Goal: Find specific page/section

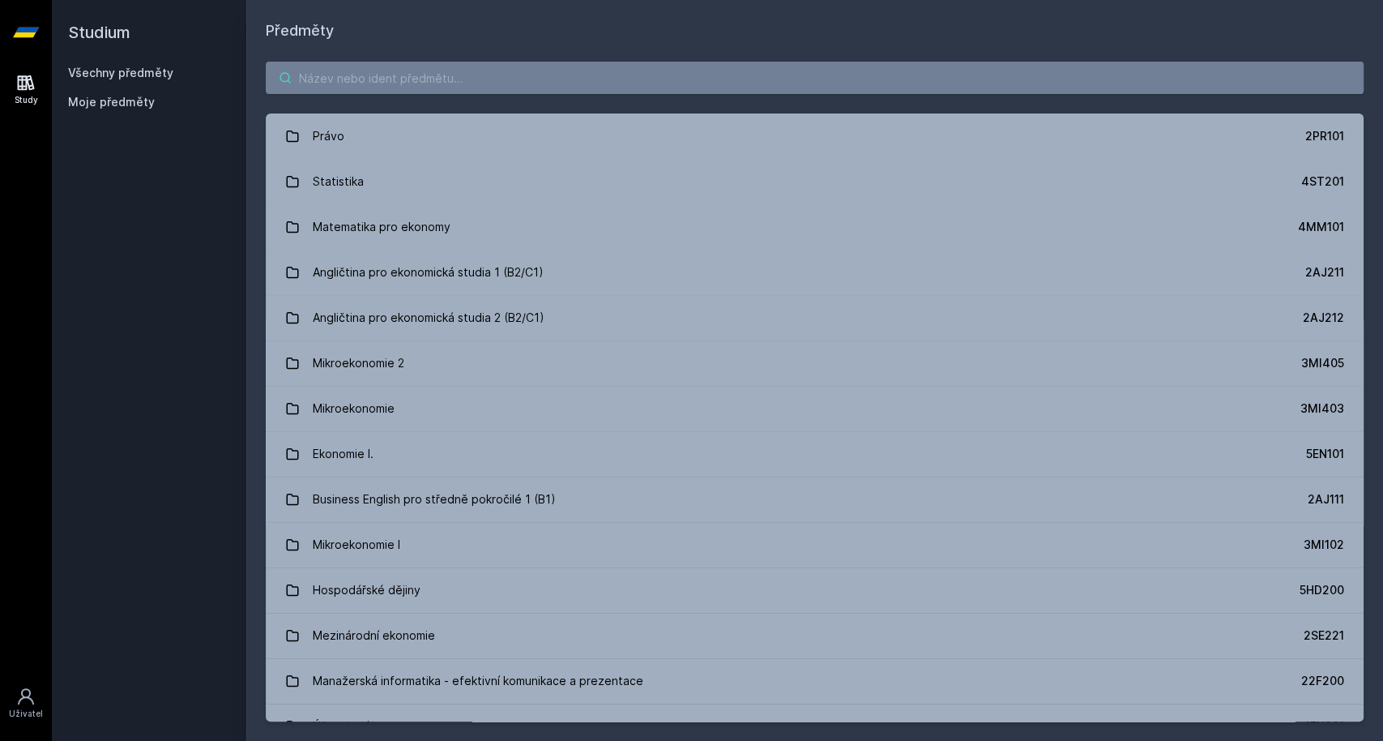
click at [369, 93] on input "search" at bounding box center [815, 78] width 1098 height 32
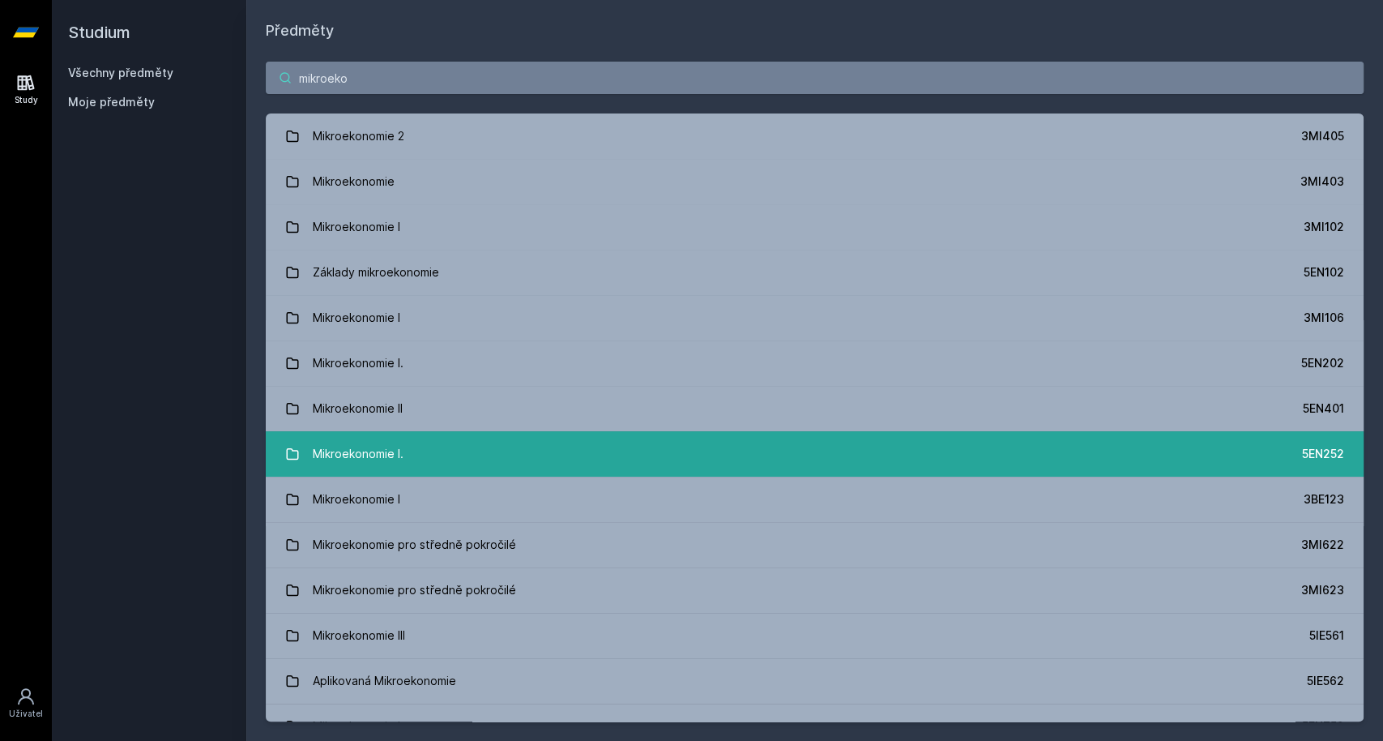
type input "mikroeko"
click at [450, 446] on link "Mikroekonomie I. 5EN252" at bounding box center [815, 453] width 1098 height 45
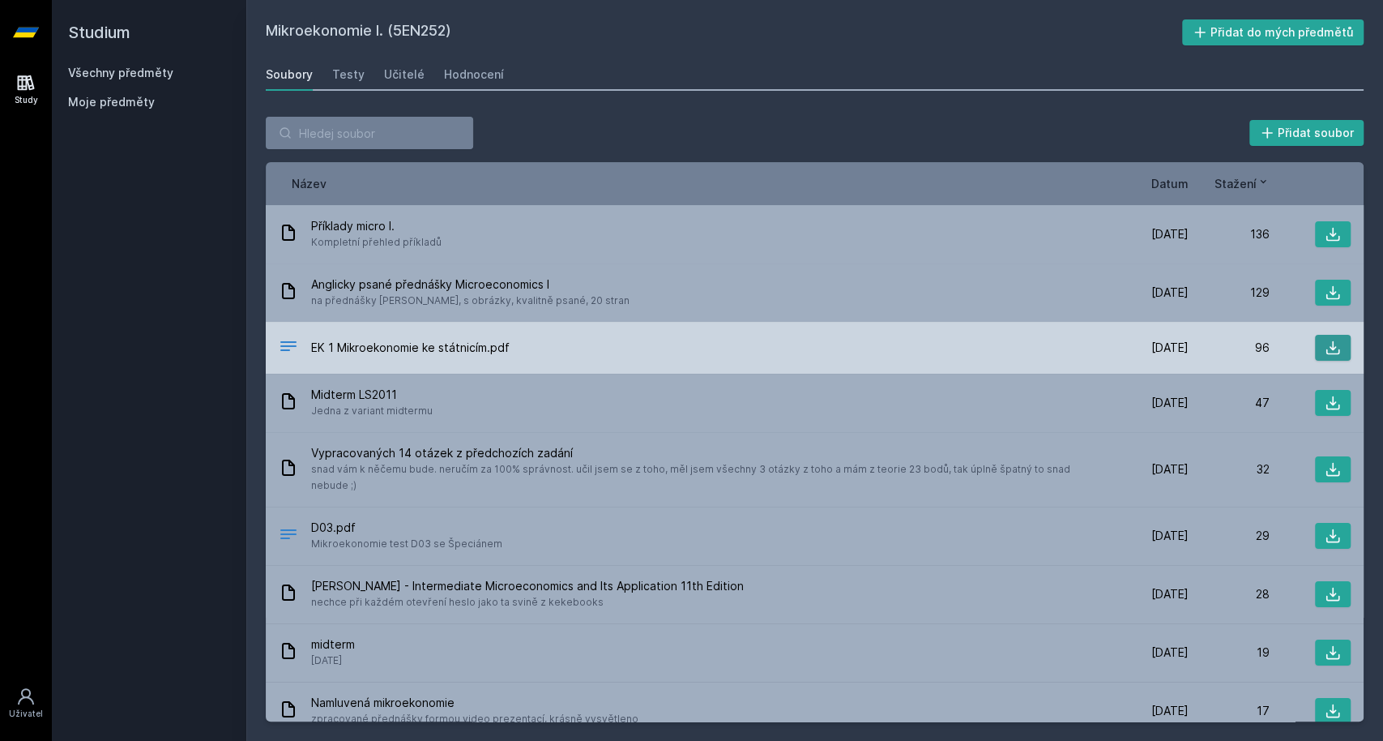
click at [1325, 340] on icon at bounding box center [1333, 348] width 16 height 16
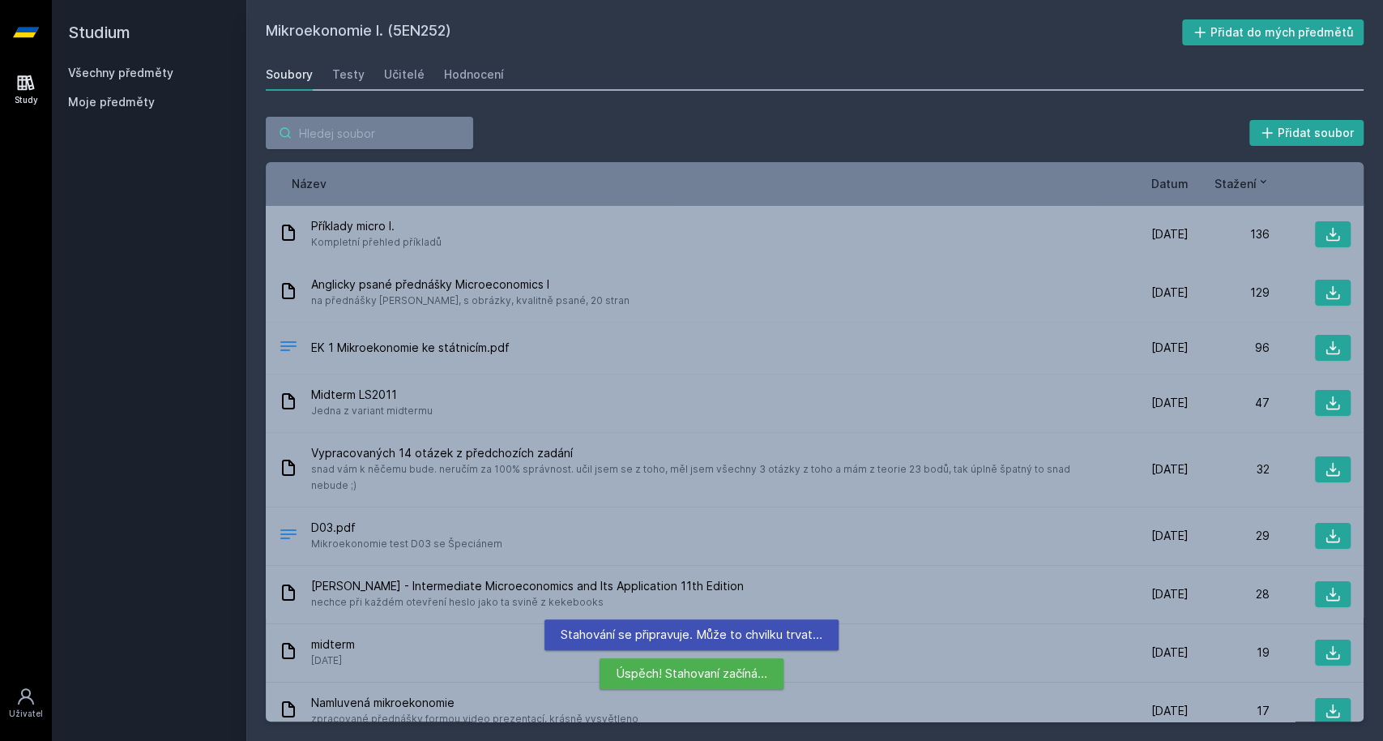
click at [315, 118] on input "search" at bounding box center [369, 133] width 207 height 32
type input "makro"
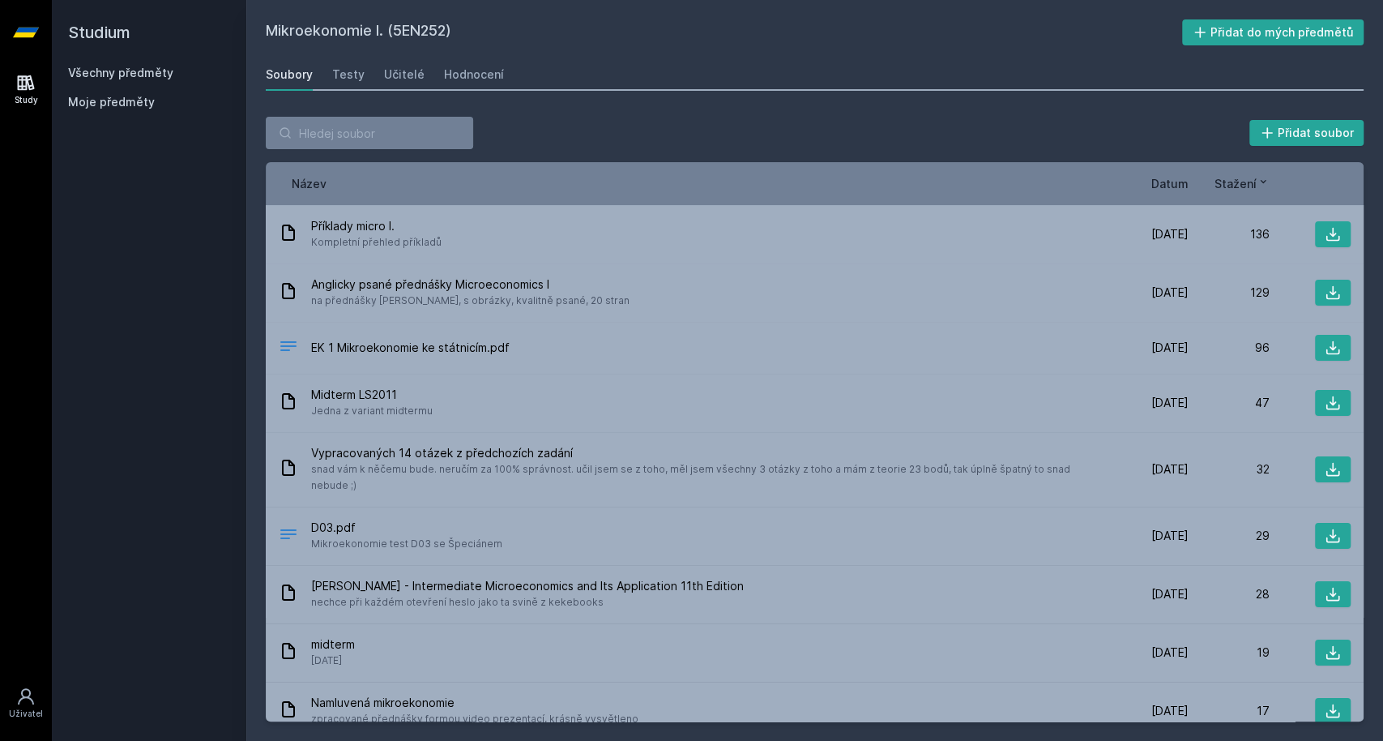
click at [100, 78] on link "Všechny předměty" at bounding box center [120, 73] width 105 height 14
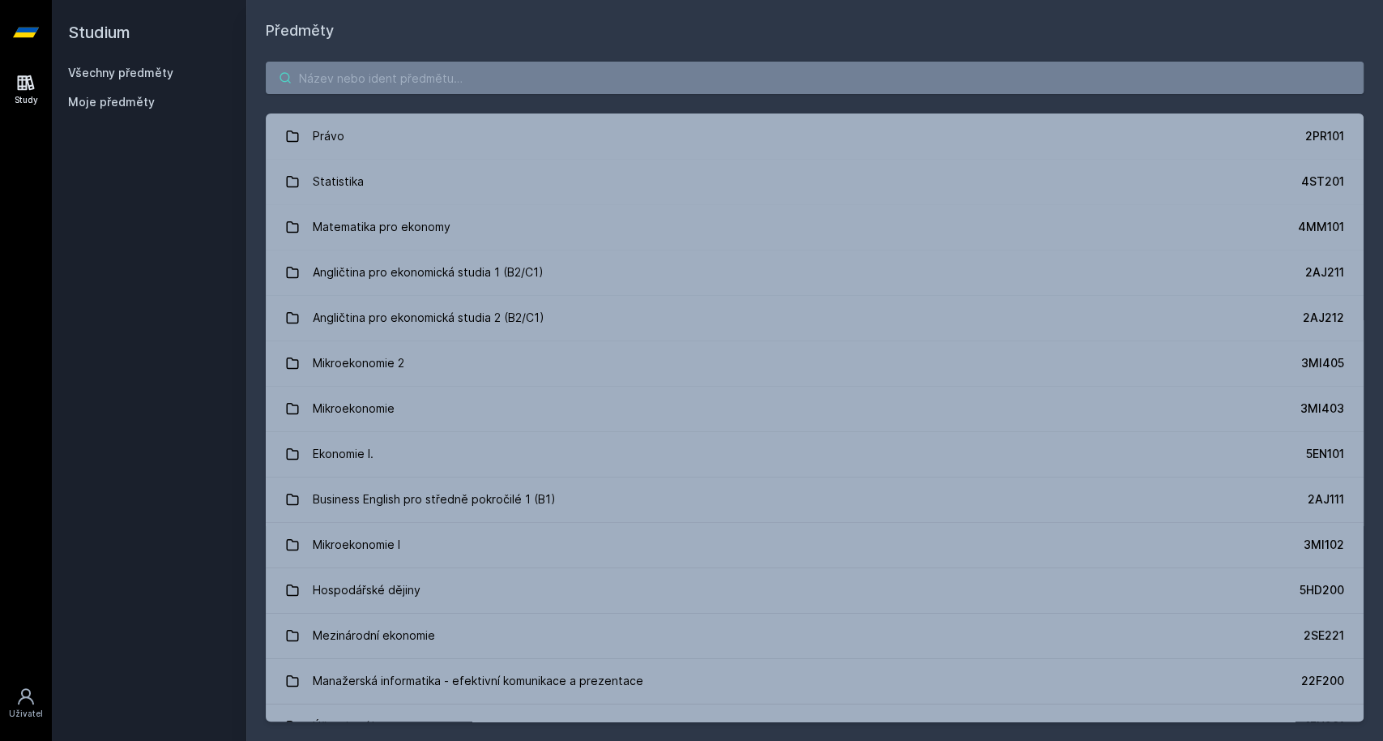
click at [412, 83] on input "search" at bounding box center [815, 78] width 1098 height 32
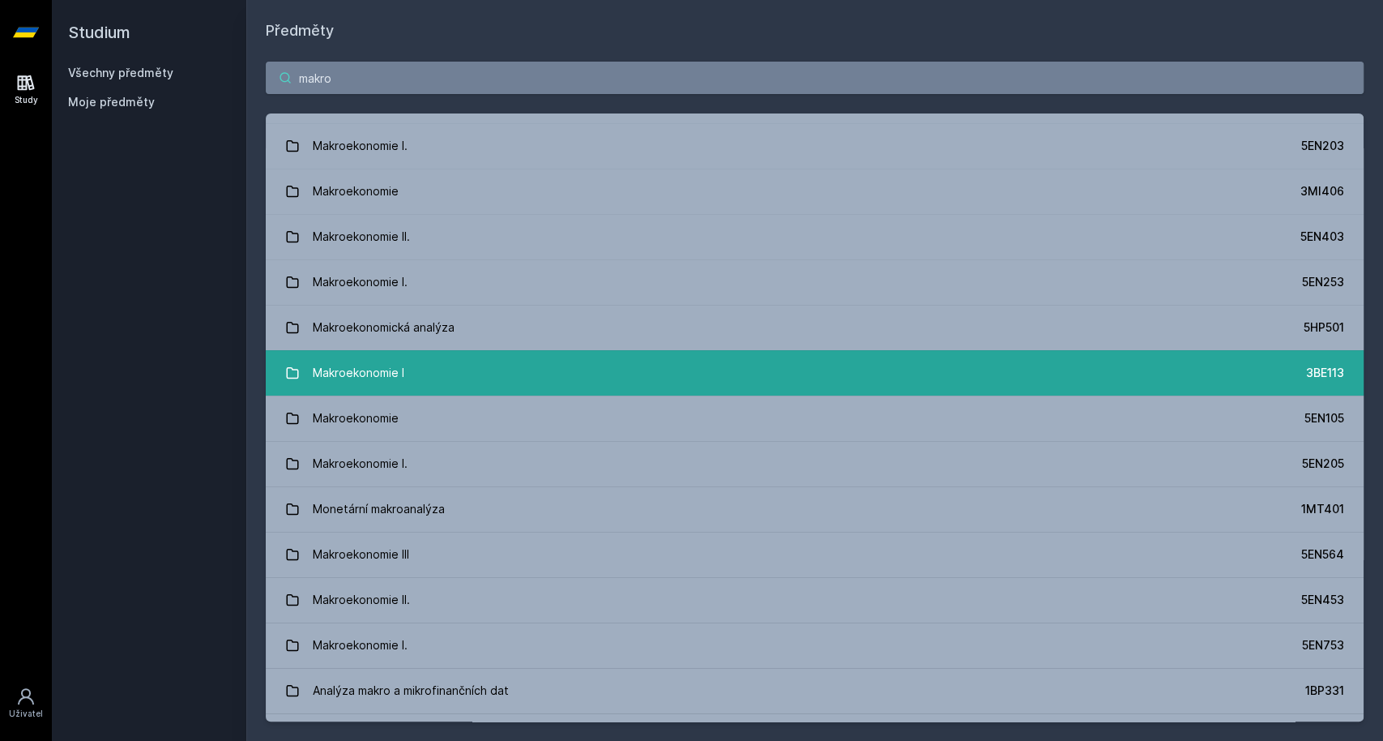
scroll to position [188, 0]
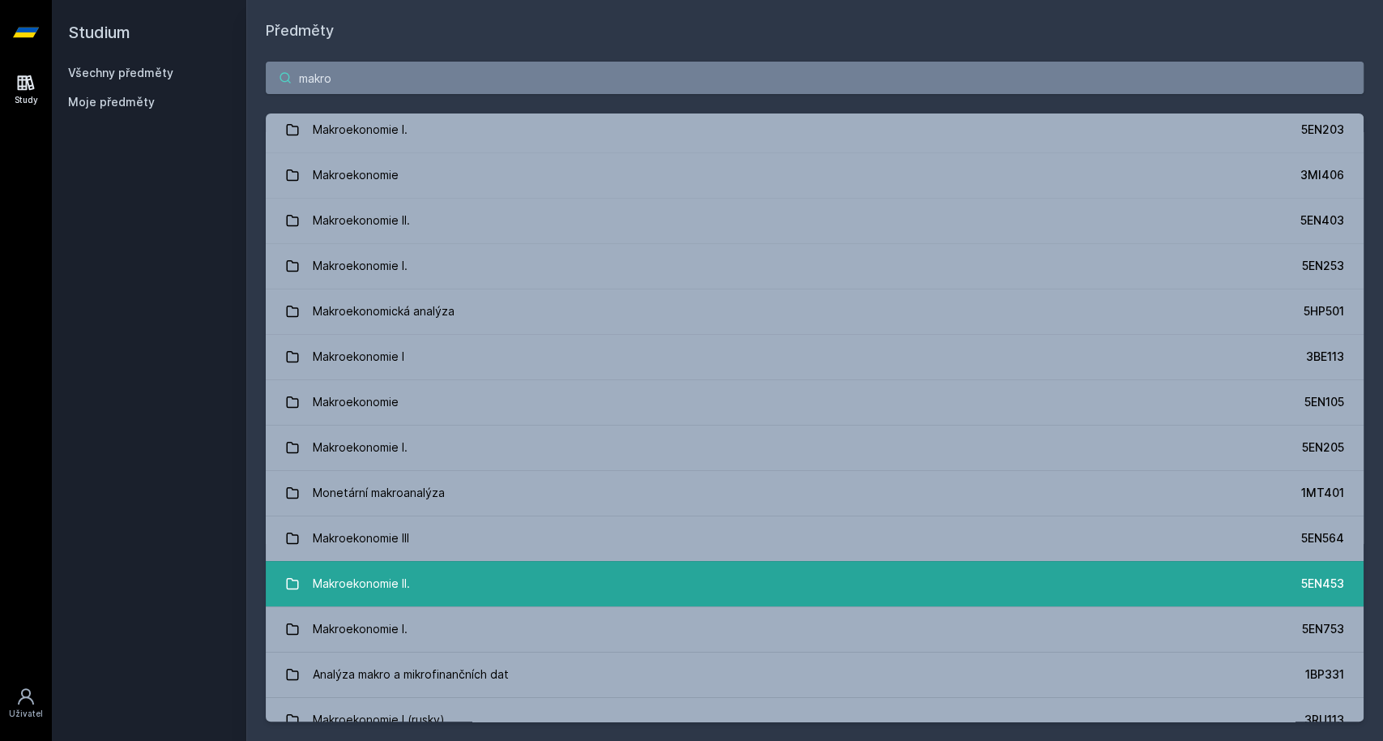
type input "makro"
click at [479, 591] on link "Makroekonomie II. 5EN453" at bounding box center [815, 583] width 1098 height 45
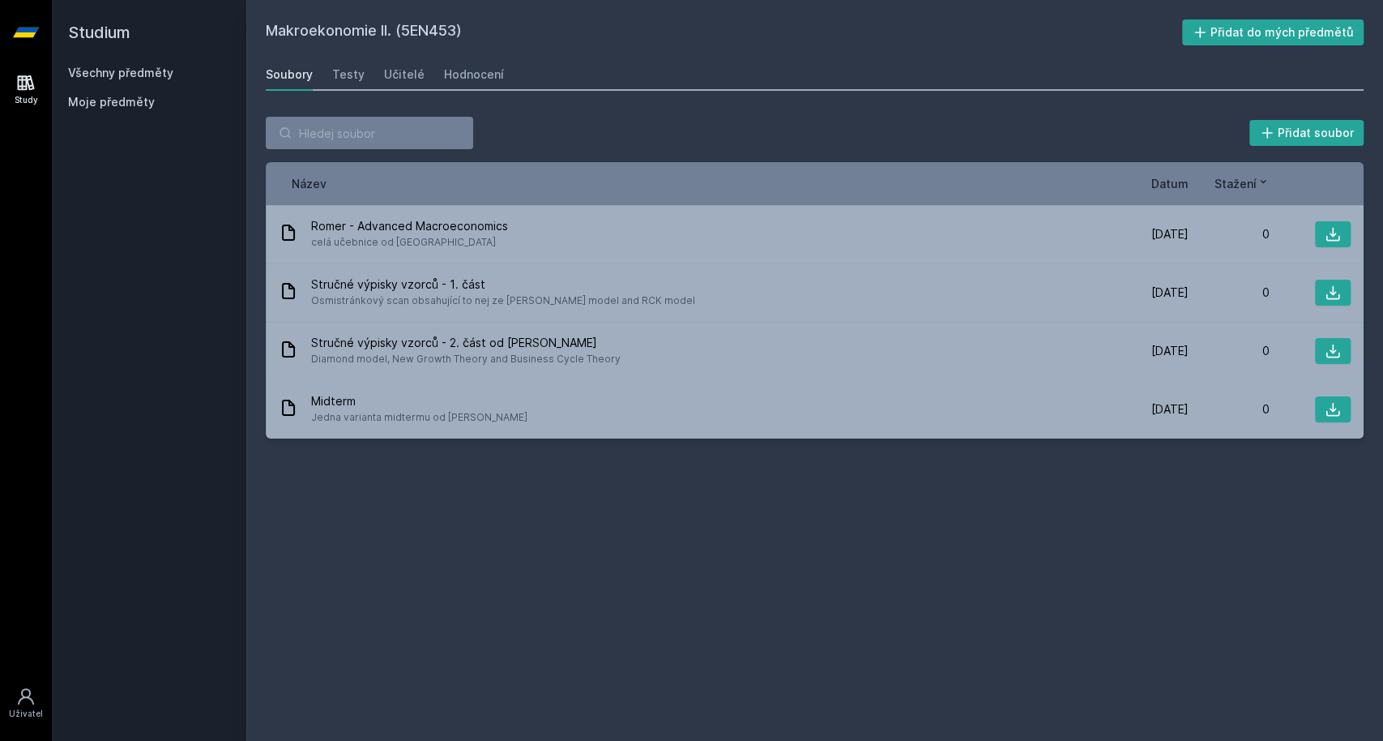
click at [484, 552] on div "Makroekonomie II. (5EN453) Přidat do mých předmětů [GEOGRAPHIC_DATA] Testy Učit…" at bounding box center [815, 370] width 1098 height 702
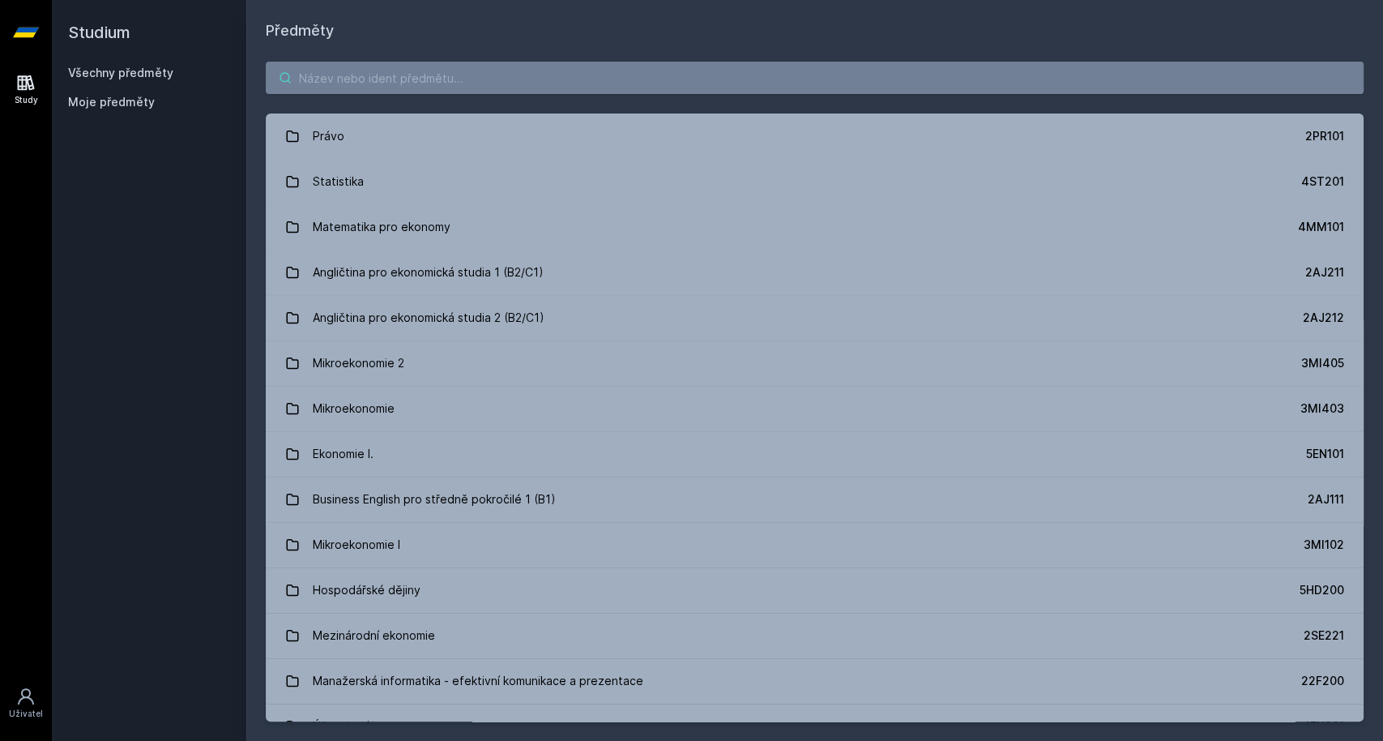
click at [355, 85] on input "search" at bounding box center [815, 78] width 1098 height 32
